Goal: Check status: Check status

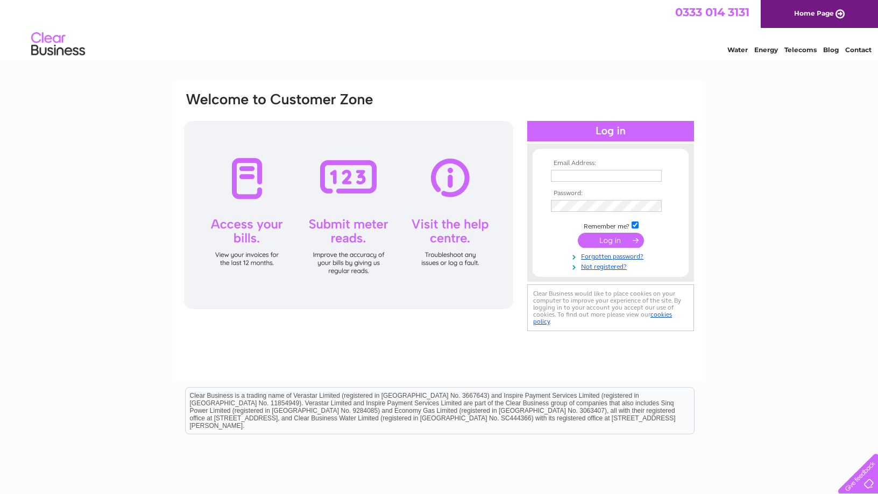
type input "[EMAIL_ADDRESS][DOMAIN_NAME]"
click at [622, 237] on input "submit" at bounding box center [611, 240] width 66 height 15
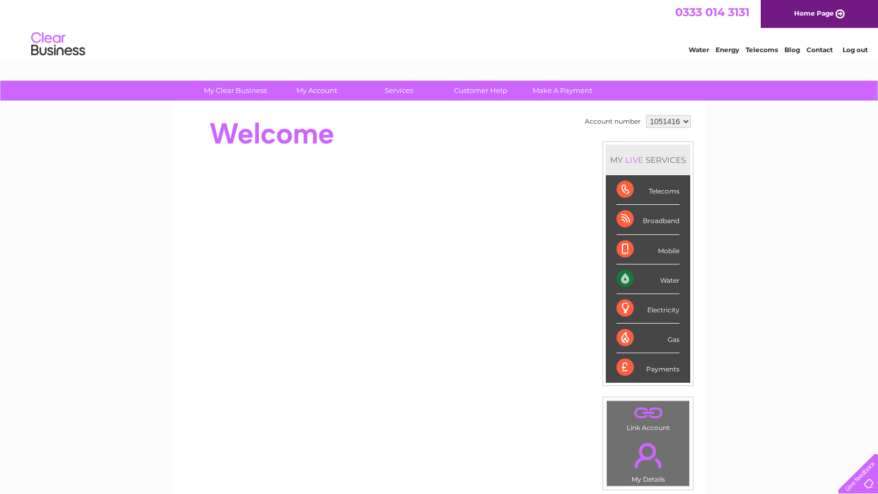
click at [668, 372] on div "Payments" at bounding box center [648, 368] width 63 height 29
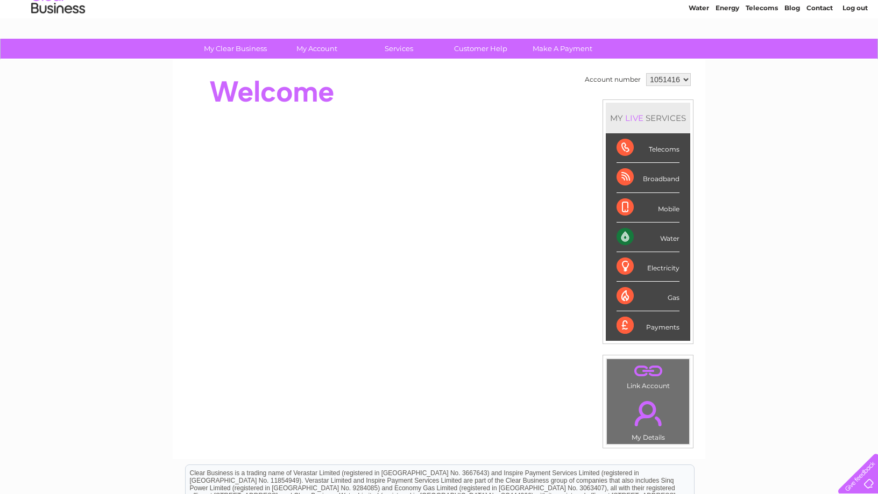
scroll to position [41, 0]
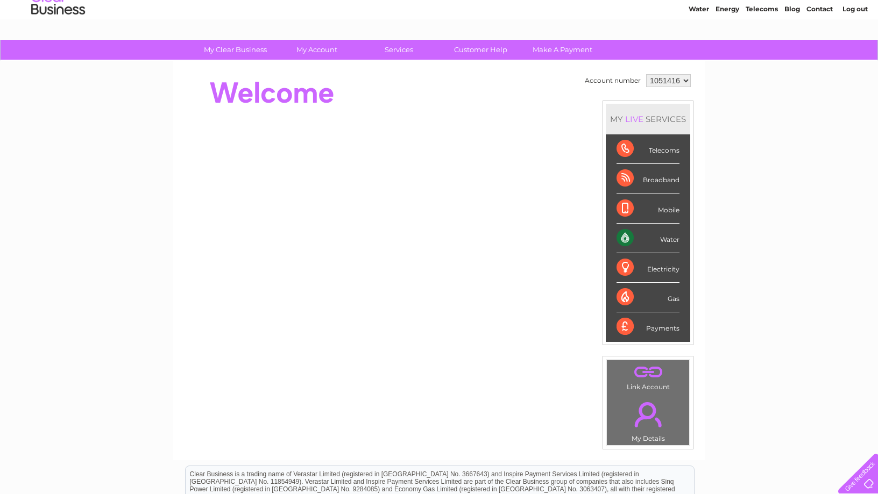
click at [664, 326] on div "Payments" at bounding box center [648, 327] width 63 height 29
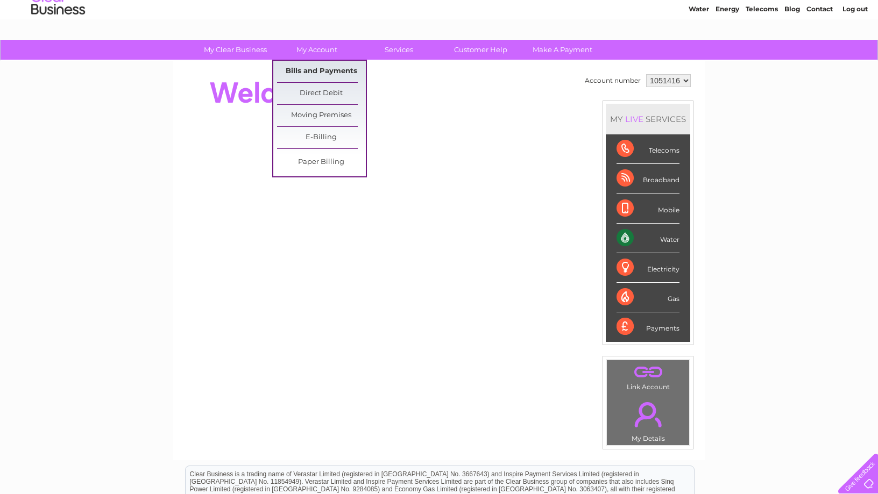
click at [325, 68] on link "Bills and Payments" at bounding box center [321, 72] width 89 height 22
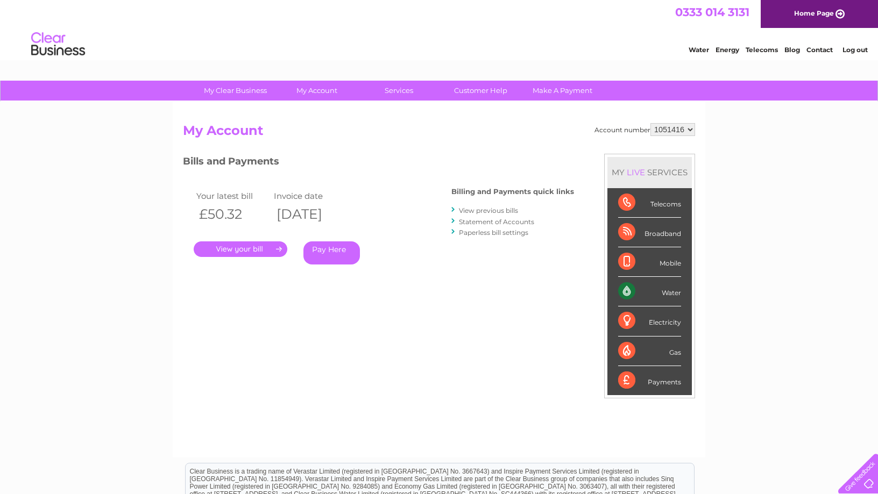
click at [244, 246] on link "." at bounding box center [241, 250] width 94 height 16
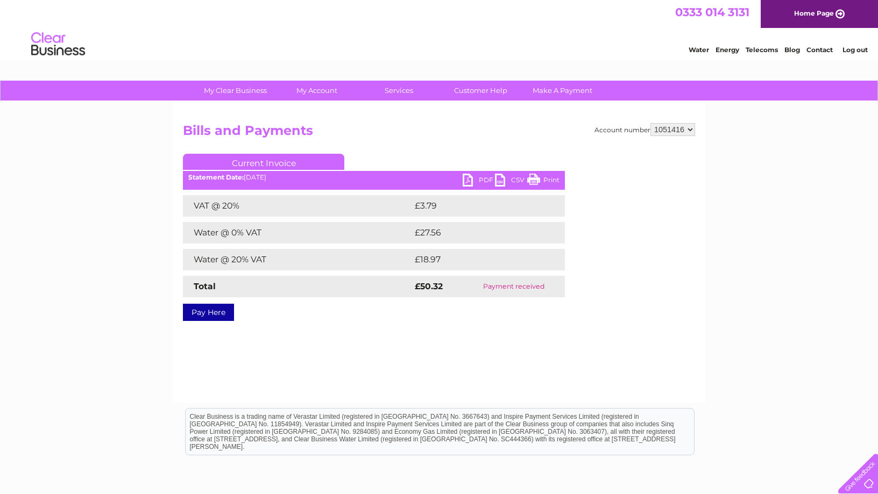
click at [483, 177] on link "PDF" at bounding box center [479, 182] width 32 height 16
